Goal: Task Accomplishment & Management: Manage account settings

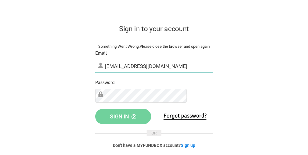
type input "[EMAIL_ADDRESS][DOMAIN_NAME]"
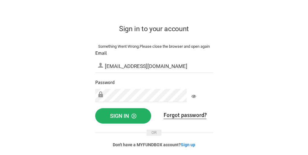
click at [136, 119] on span "Sign in" at bounding box center [123, 116] width 26 height 6
